Goal: Information Seeking & Learning: Check status

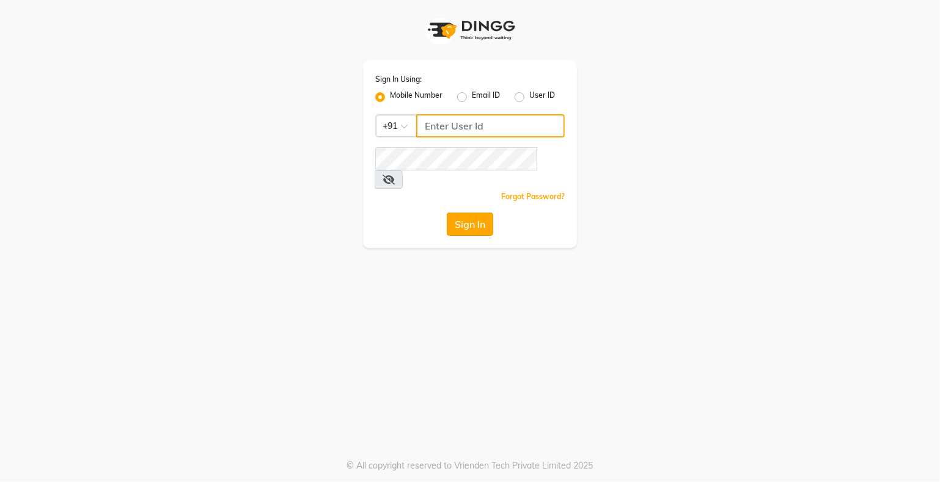
type input "9359594581"
click at [469, 213] on button "Sign In" at bounding box center [470, 224] width 46 height 23
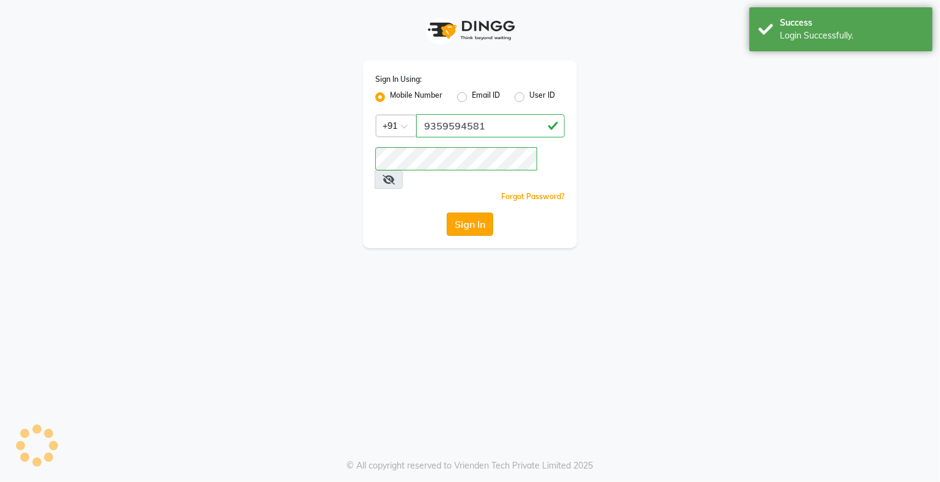
select select "service"
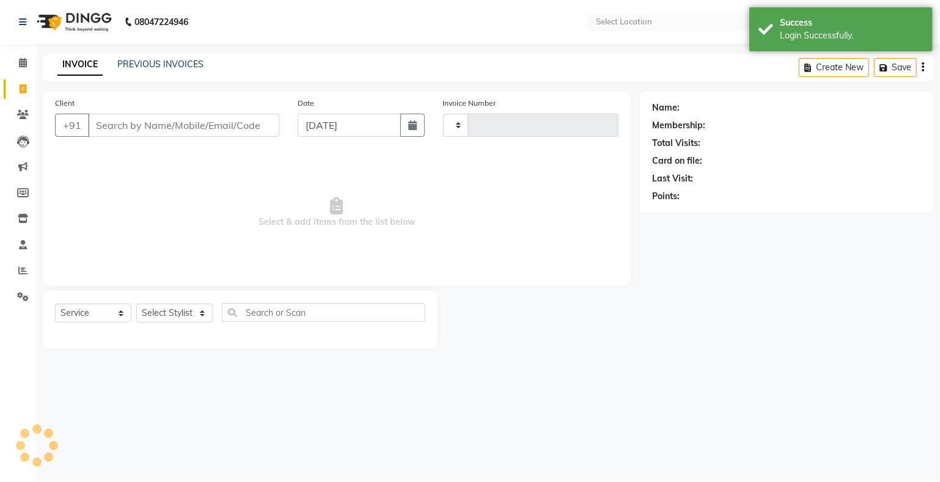
select select "en"
select select "280"
type input "0990"
click at [14, 113] on span at bounding box center [22, 115] width 21 height 14
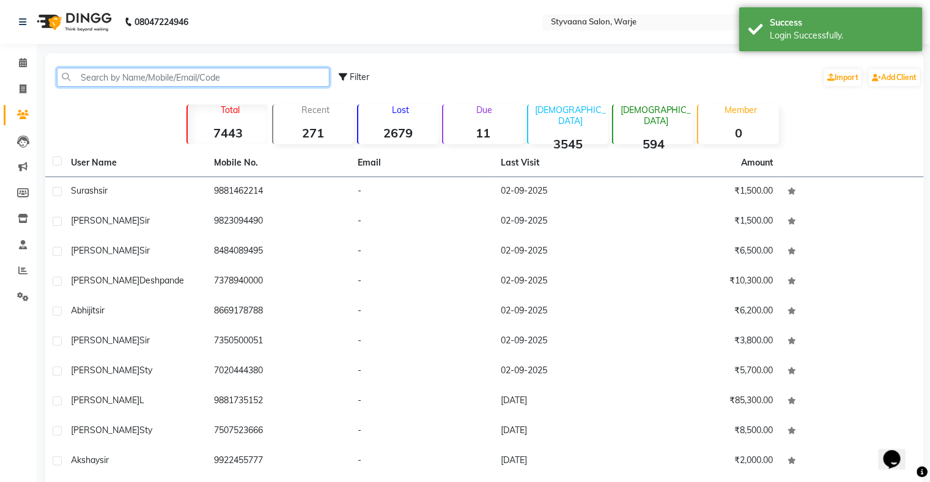
click at [93, 81] on input "text" at bounding box center [193, 77] width 273 height 19
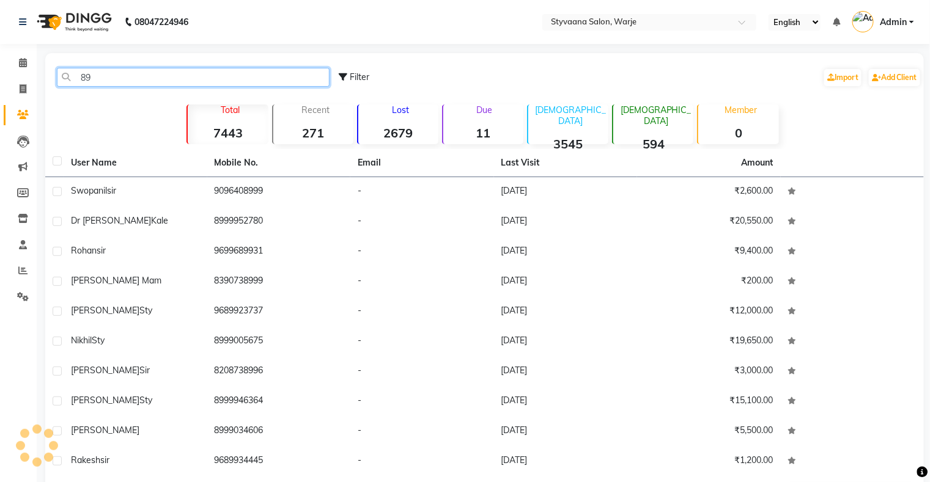
type input "8"
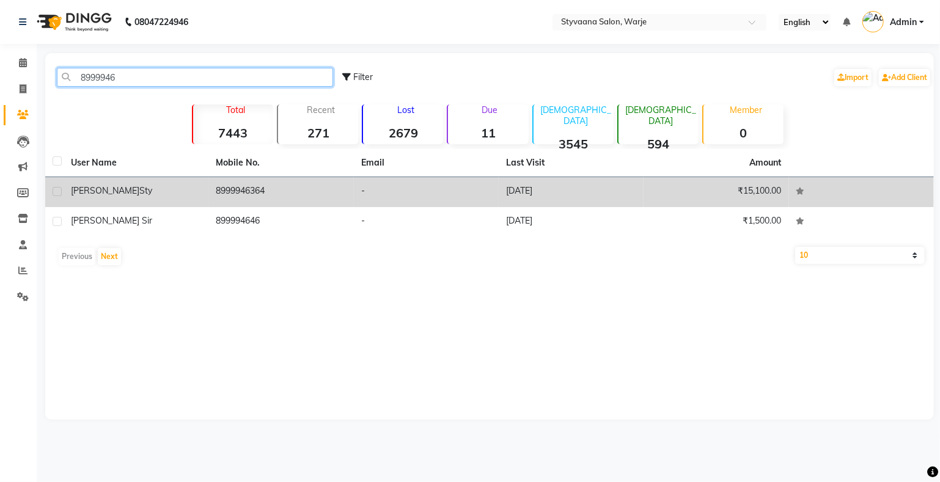
type input "8999946"
click at [241, 179] on td "8999946364" at bounding box center [280, 192] width 145 height 30
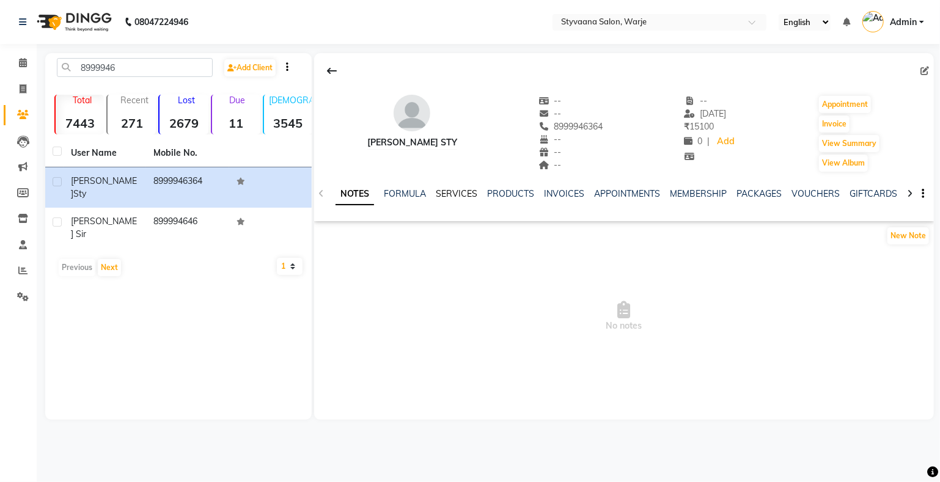
click at [458, 191] on link "SERVICES" at bounding box center [457, 193] width 42 height 11
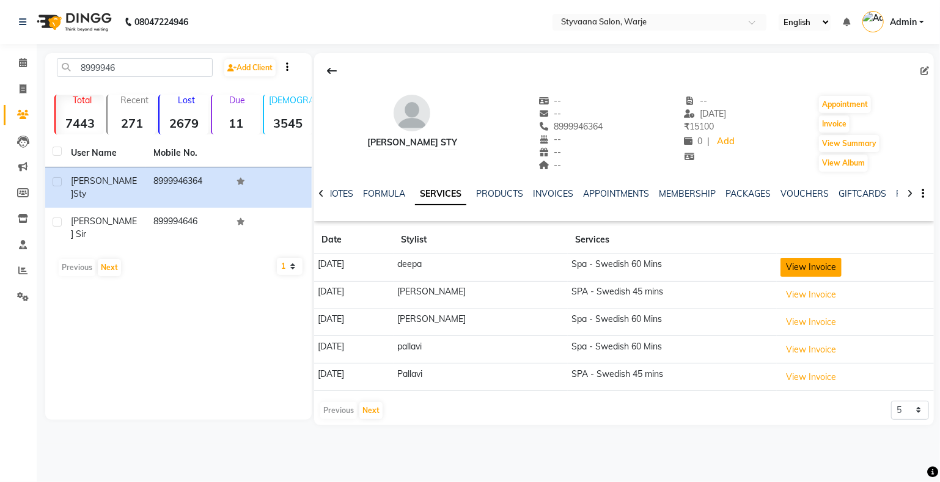
click at [788, 265] on button "View Invoice" at bounding box center [810, 267] width 61 height 19
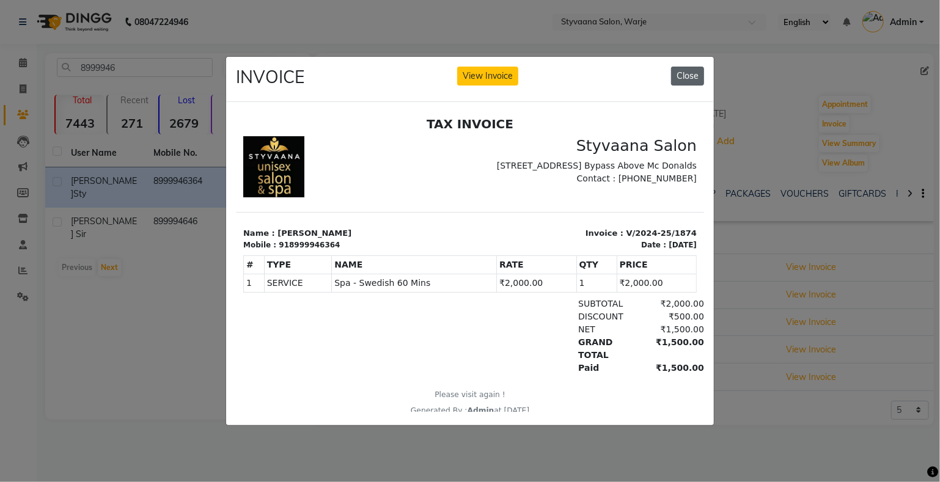
click at [680, 67] on button "Close" at bounding box center [687, 76] width 33 height 19
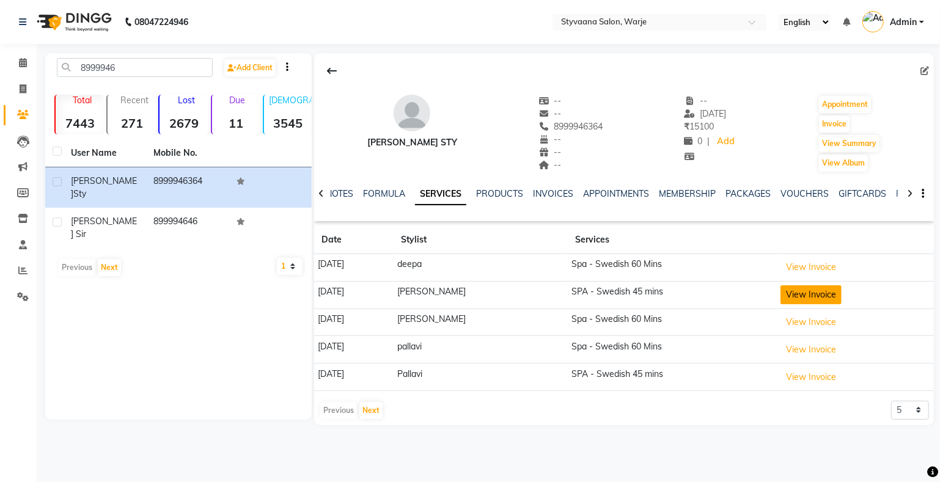
click at [806, 297] on button "View Invoice" at bounding box center [810, 294] width 61 height 19
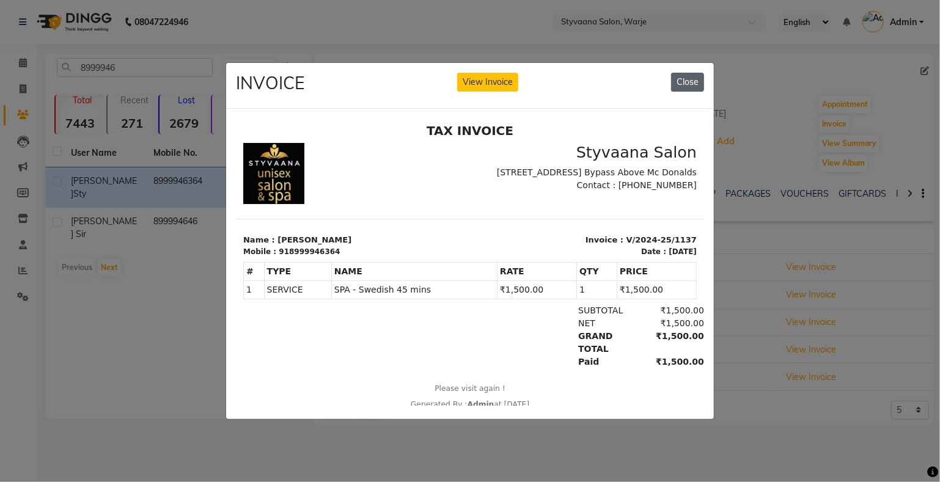
click at [695, 75] on button "Close" at bounding box center [687, 82] width 33 height 19
